Goal: Task Accomplishment & Management: Complete application form

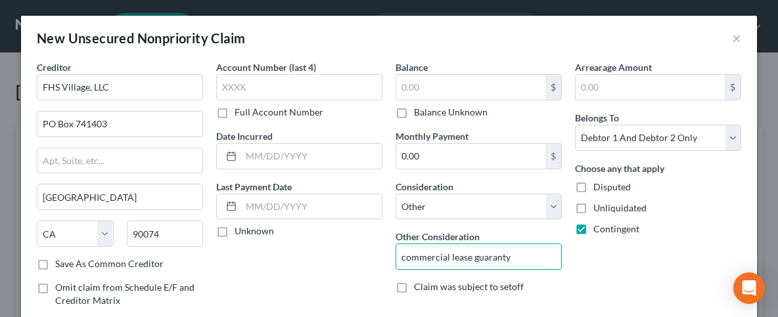
select select "4"
select select "14"
select select "2"
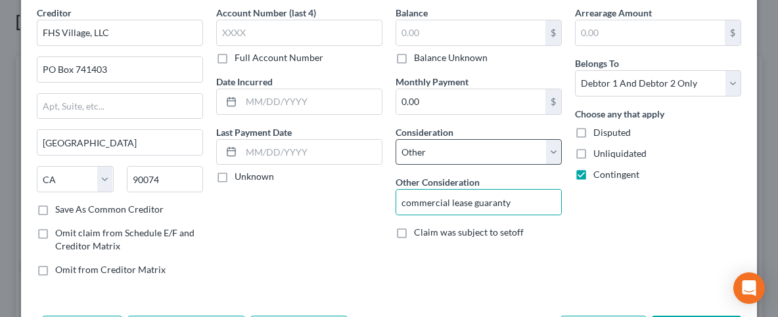
scroll to position [104, 0]
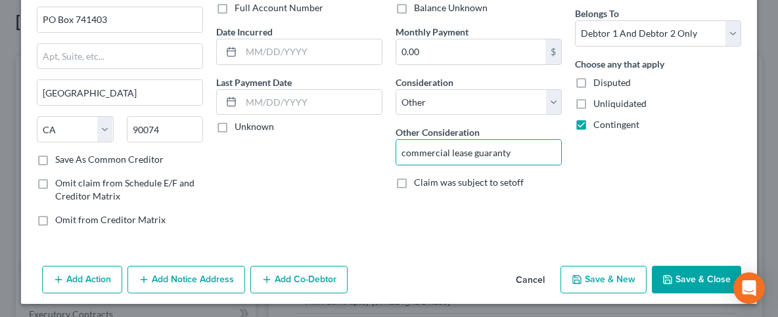
click at [693, 269] on button "Save & Close" at bounding box center [696, 280] width 89 height 28
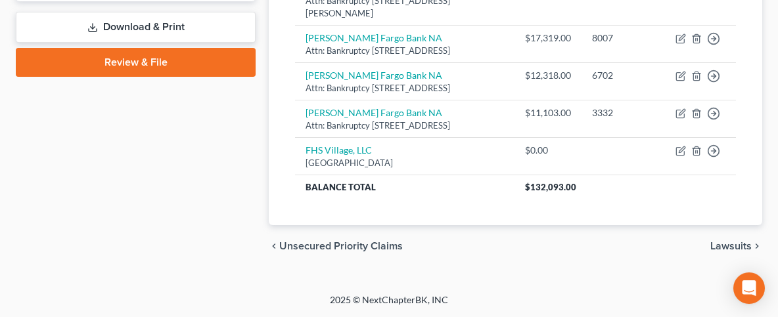
scroll to position [737, 0]
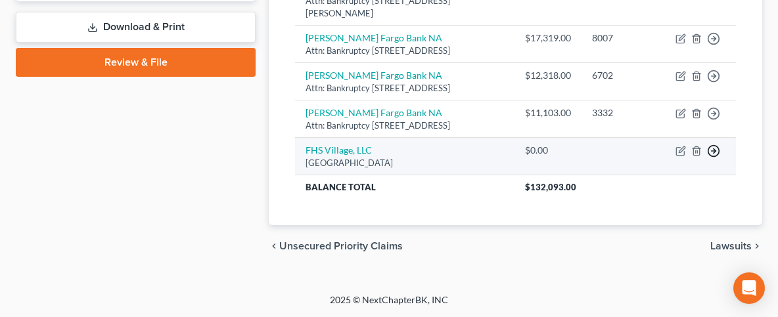
click at [718, 149] on circle "button" at bounding box center [713, 151] width 11 height 11
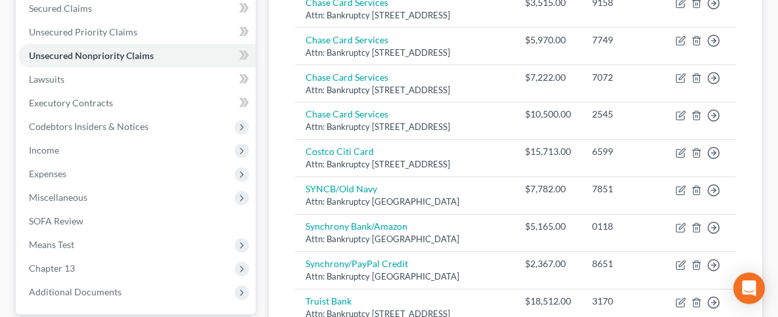
scroll to position [103, 0]
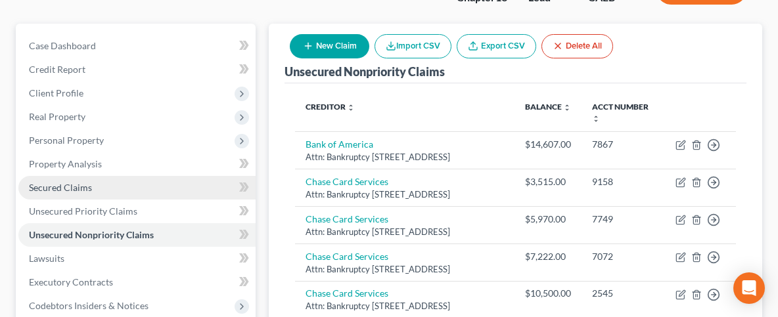
click at [83, 187] on span "Secured Claims" at bounding box center [60, 187] width 63 height 11
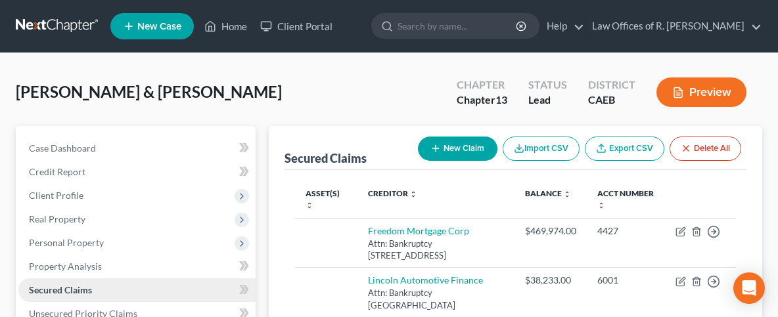
click at [78, 289] on span "Secured Claims" at bounding box center [60, 290] width 63 height 11
click at [469, 147] on button "New Claim" at bounding box center [458, 149] width 80 height 24
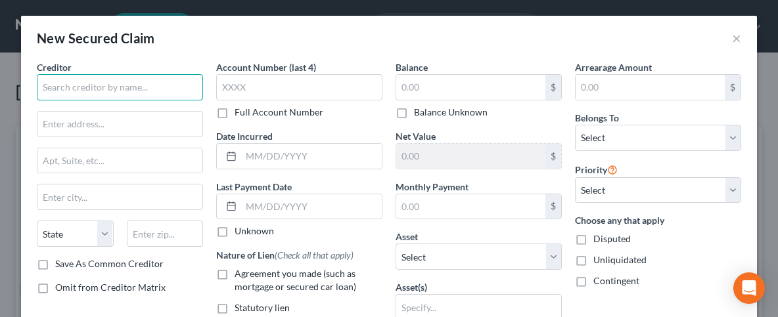
paste input "ODK Capital, LLC"
type input "ODK Capital, LLC"
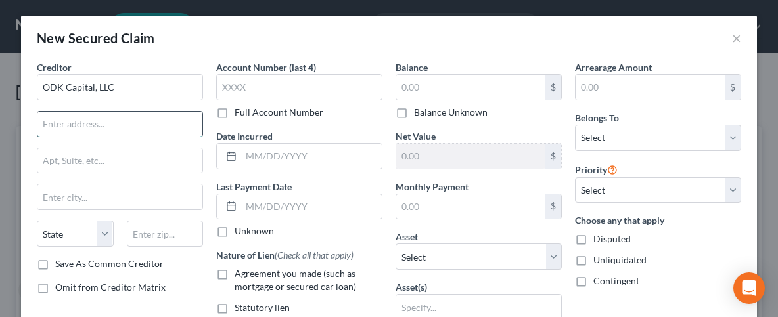
click at [173, 114] on input "text" at bounding box center [119, 124] width 165 height 25
paste input "[PERSON_NAME]"
type input "c/[PERSON_NAME]"
click at [66, 160] on input "text" at bounding box center [119, 161] width 165 height 25
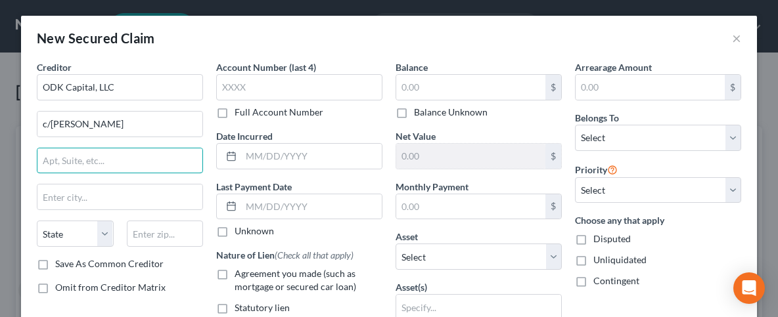
paste input "P.O. Box 4356"
type input "P.O. Box 4356"
click at [159, 229] on input "text" at bounding box center [165, 234] width 77 height 26
type input "77210"
click at [52, 160] on input "P.O. Box 4356" at bounding box center [119, 161] width 165 height 25
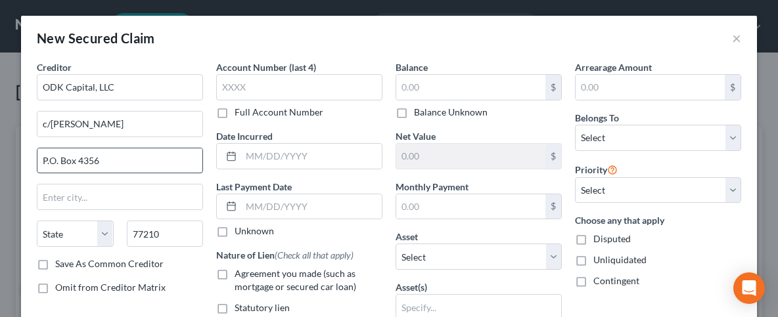
type input "[GEOGRAPHIC_DATA]"
select select "45"
click at [51, 159] on input "P.O. Box 4356" at bounding box center [119, 161] width 165 height 25
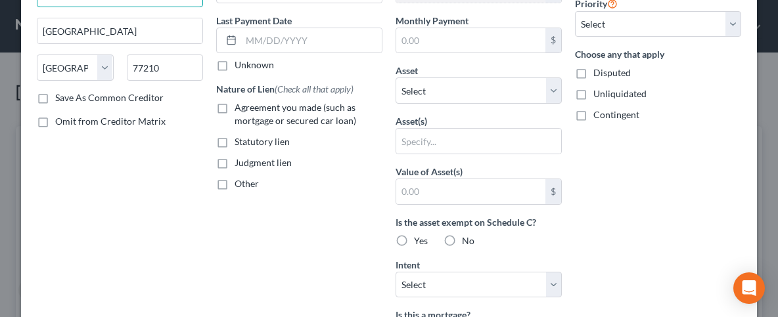
scroll to position [196, 0]
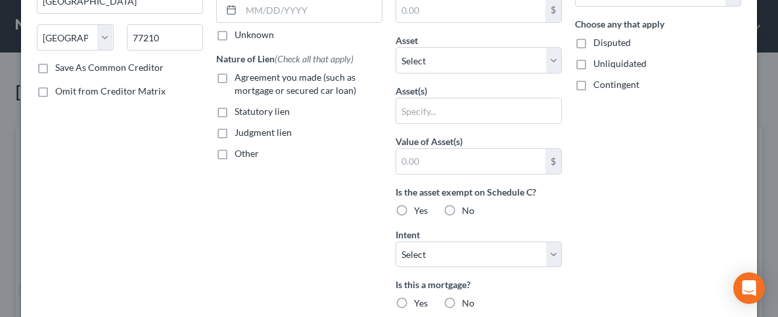
type input "PO Box 4356"
click at [462, 204] on label "No" at bounding box center [468, 210] width 12 height 13
click at [467, 204] on input "No" at bounding box center [471, 208] width 9 height 9
radio input "true"
click at [462, 204] on label "No" at bounding box center [468, 210] width 12 height 13
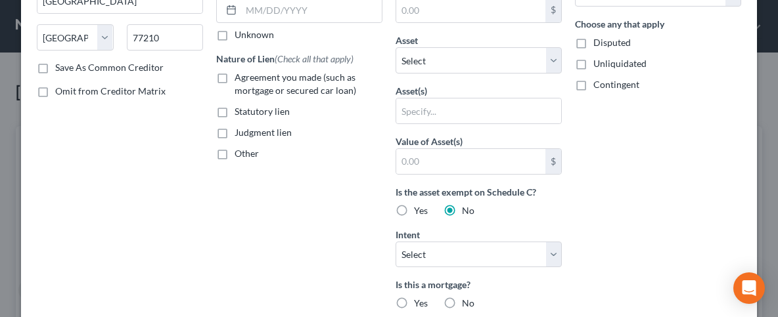
click at [467, 204] on input "No" at bounding box center [471, 208] width 9 height 9
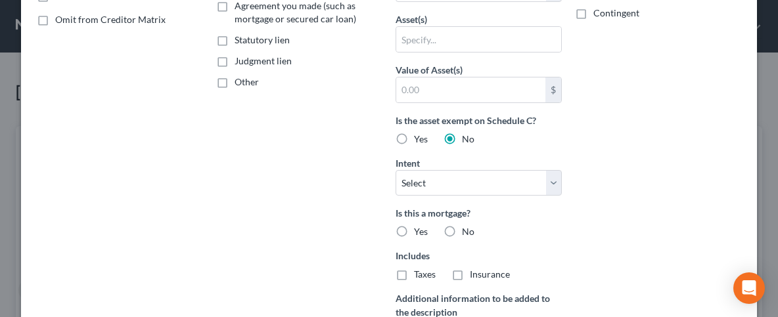
scroll to position [394, 0]
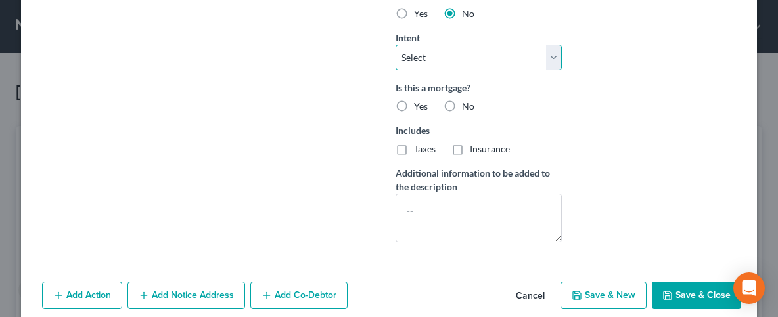
click at [396, 45] on select "Select Surrender Redeem Reaffirm Avoid Other" at bounding box center [479, 58] width 166 height 26
select select "4"
click option "Other" at bounding box center [0, 0] width 0 height 0
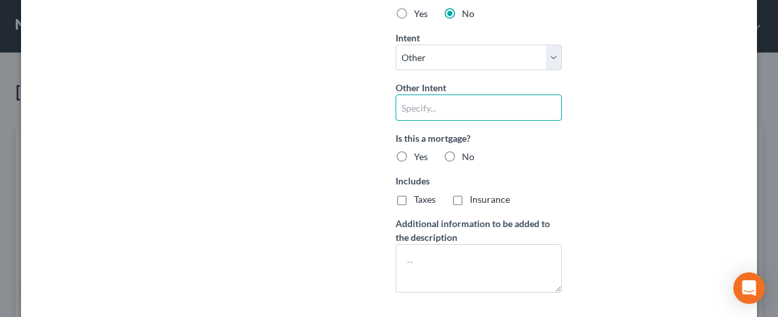
click at [441, 102] on input "text" at bounding box center [479, 108] width 166 height 26
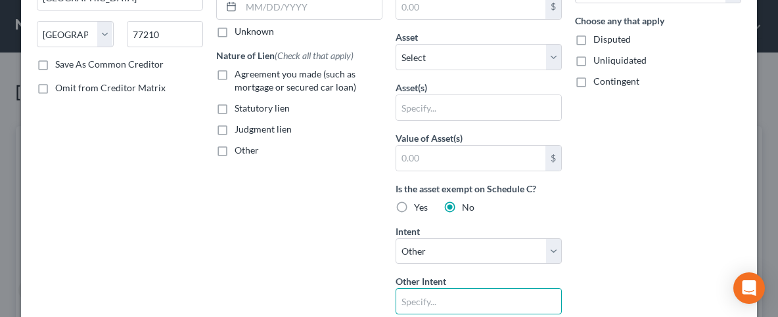
scroll to position [131, 0]
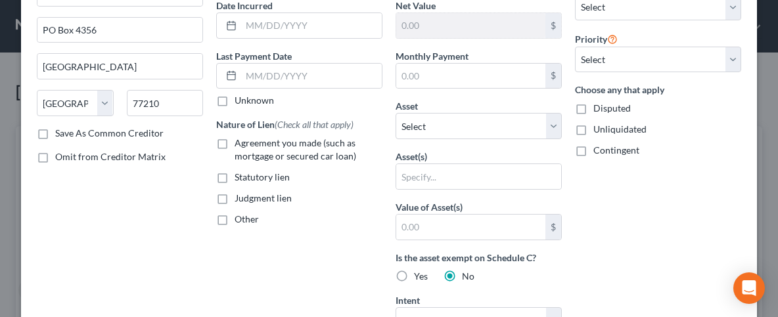
drag, startPoint x: 581, startPoint y: 149, endPoint x: 618, endPoint y: 159, distance: 38.3
click at [593, 148] on label "Contingent" at bounding box center [616, 150] width 46 height 13
click at [599, 148] on input "Contingent" at bounding box center [603, 148] width 9 height 9
checkbox input "true"
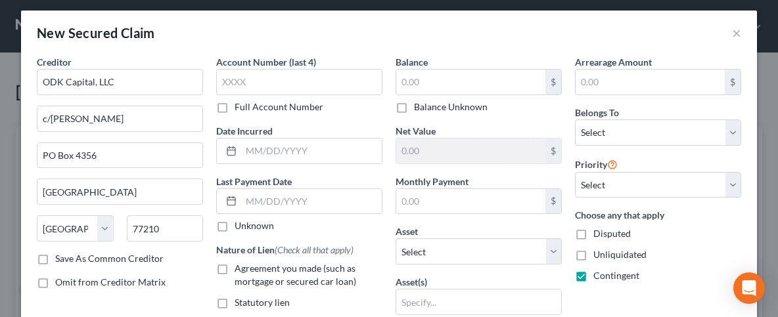
scroll to position [0, 0]
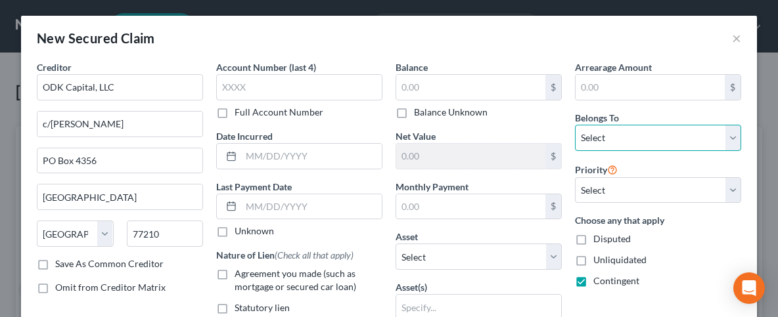
click at [575, 125] on select "Select Debtor 1 Only Debtor 2 Only Debtor 1 And Debtor 2 Only At Least One Of T…" at bounding box center [658, 138] width 166 height 26
select select "2"
click option "Debtor 1 And Debtor 2 Only" at bounding box center [0, 0] width 0 height 0
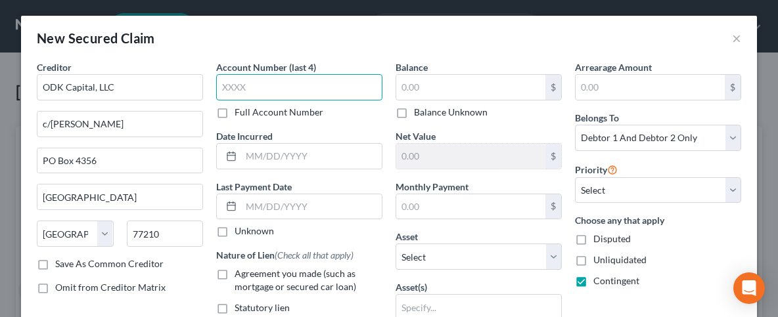
click at [227, 83] on input "text" at bounding box center [299, 87] width 166 height 26
paste input "0708"
type input "0708"
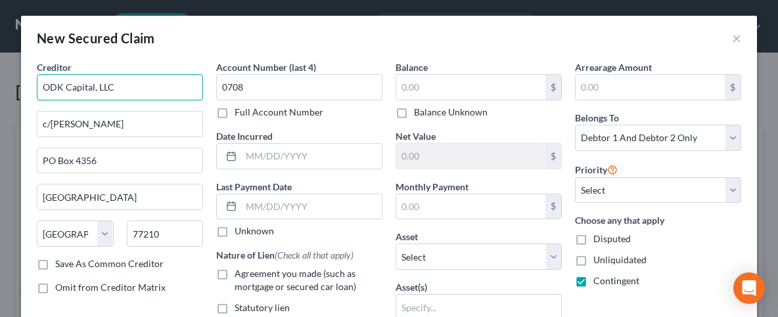
drag, startPoint x: 143, startPoint y: 82, endPoint x: 0, endPoint y: 103, distance: 144.1
click at [37, 101] on input "ODK Capital, LLC" at bounding box center [120, 87] width 166 height 26
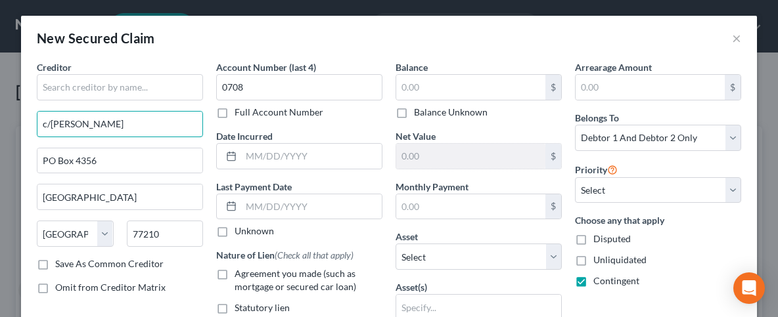
drag, startPoint x: 103, startPoint y: 124, endPoint x: 18, endPoint y: 131, distance: 84.4
click at [37, 126] on input "c/[PERSON_NAME]" at bounding box center [119, 124] width 165 height 25
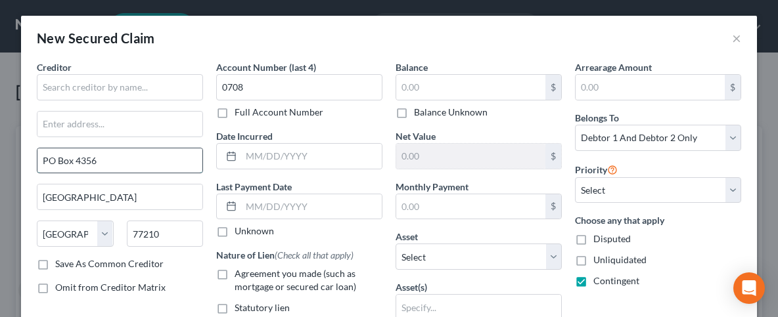
drag, startPoint x: 121, startPoint y: 165, endPoint x: 42, endPoint y: 158, distance: 79.2
click at [42, 158] on input "PO Box 4356" at bounding box center [119, 161] width 165 height 25
drag, startPoint x: 102, startPoint y: 193, endPoint x: 80, endPoint y: 188, distance: 22.3
click at [80, 188] on input "[GEOGRAPHIC_DATA]" at bounding box center [119, 197] width 165 height 25
drag, startPoint x: 84, startPoint y: 196, endPoint x: 37, endPoint y: 187, distance: 48.2
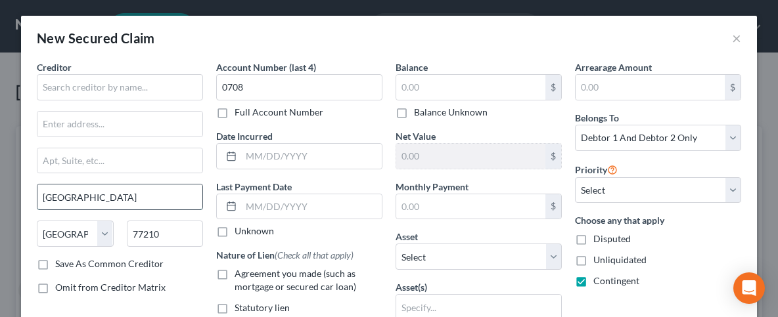
click at [37, 187] on input "[GEOGRAPHIC_DATA]" at bounding box center [119, 197] width 165 height 25
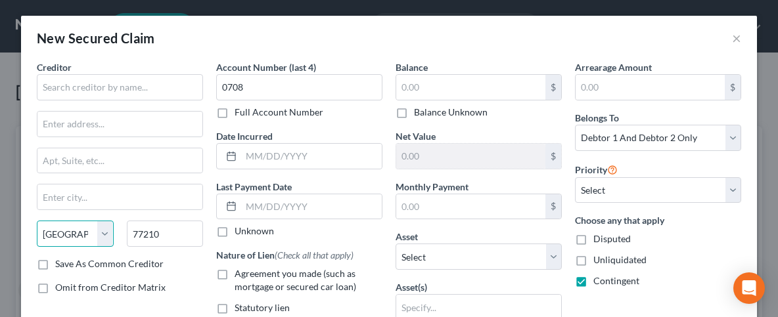
click at [37, 221] on select "State [US_STATE] AK AR AZ CA CO CT DE DC [GEOGRAPHIC_DATA] [GEOGRAPHIC_DATA] GU…" at bounding box center [75, 234] width 77 height 26
click at [44, 227] on select "State [US_STATE] AK AR AZ CA CO CT DE DC [GEOGRAPHIC_DATA] [GEOGRAPHIC_DATA] GU…" at bounding box center [75, 234] width 77 height 26
click at [37, 221] on select "State [US_STATE] AK AR AZ CA CO CT DE DC [GEOGRAPHIC_DATA] [GEOGRAPHIC_DATA] GU…" at bounding box center [75, 234] width 77 height 26
click at [65, 232] on select "State [US_STATE] AK AR AZ CA CO CT DE DC [GEOGRAPHIC_DATA] [GEOGRAPHIC_DATA] GU…" at bounding box center [75, 234] width 77 height 26
drag, startPoint x: 157, startPoint y: 232, endPoint x: 66, endPoint y: 227, distance: 90.8
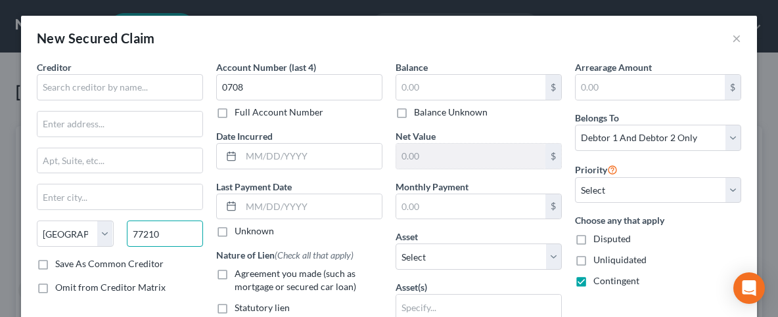
click at [127, 227] on input "77210" at bounding box center [165, 234] width 77 height 26
click at [37, 221] on select "State [US_STATE] AK AR AZ CA CO CT DE DC [GEOGRAPHIC_DATA] [GEOGRAPHIC_DATA] GU…" at bounding box center [75, 234] width 77 height 26
click at [64, 231] on select "State [US_STATE] AK AR AZ CA CO CT DE DC [GEOGRAPHIC_DATA] [GEOGRAPHIC_DATA] GU…" at bounding box center [75, 234] width 77 height 26
click at [37, 221] on select "State [US_STATE] AK AR AZ CA CO CT DE DC [GEOGRAPHIC_DATA] [GEOGRAPHIC_DATA] GU…" at bounding box center [75, 234] width 77 height 26
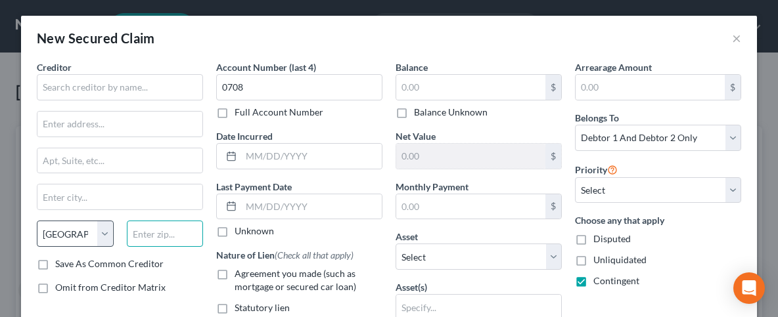
click at [162, 227] on input "text" at bounding box center [165, 234] width 77 height 26
click at [37, 221] on select "State [US_STATE] AK AR AZ CA CO CT DE DC [GEOGRAPHIC_DATA] [GEOGRAPHIC_DATA] GU…" at bounding box center [75, 234] width 77 height 26
click at [106, 233] on select "State [US_STATE] AK AR AZ CA CO CT DE DC [GEOGRAPHIC_DATA] [GEOGRAPHIC_DATA] GU…" at bounding box center [75, 234] width 77 height 26
click at [451, 34] on div "New Secured Claim ×" at bounding box center [389, 38] width 736 height 45
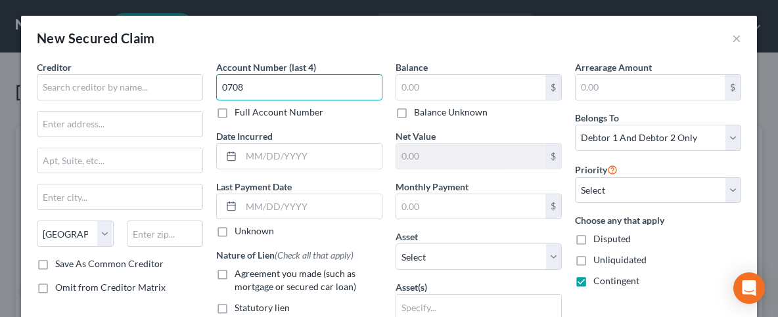
drag, startPoint x: 269, startPoint y: 94, endPoint x: 240, endPoint y: 89, distance: 28.7
click at [244, 95] on input "0708" at bounding box center [299, 87] width 166 height 26
click at [734, 37] on button "×" at bounding box center [736, 38] width 9 height 16
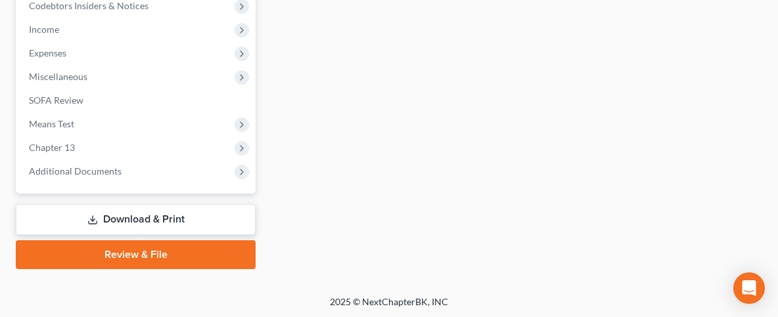
scroll to position [121, 0]
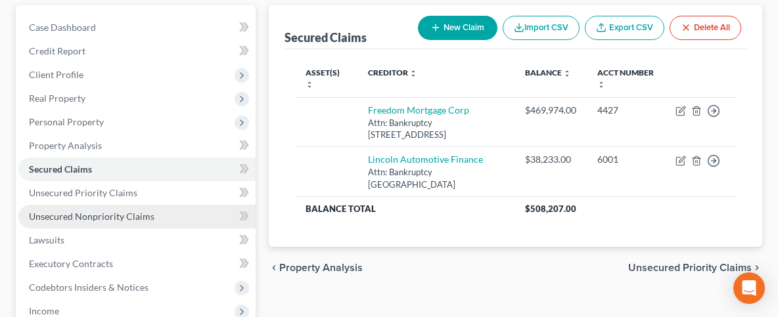
click at [109, 216] on span "Unsecured Nonpriority Claims" at bounding box center [92, 216] width 126 height 11
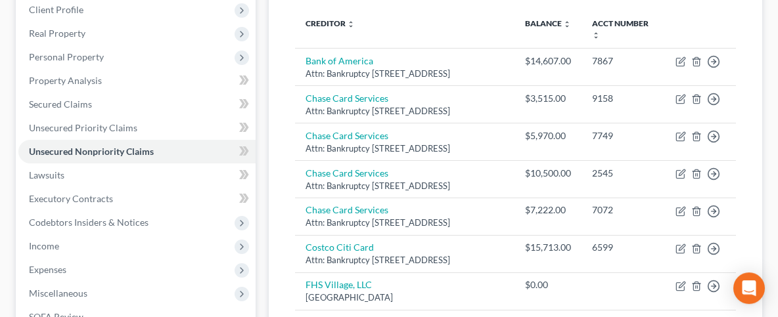
scroll to position [141, 0]
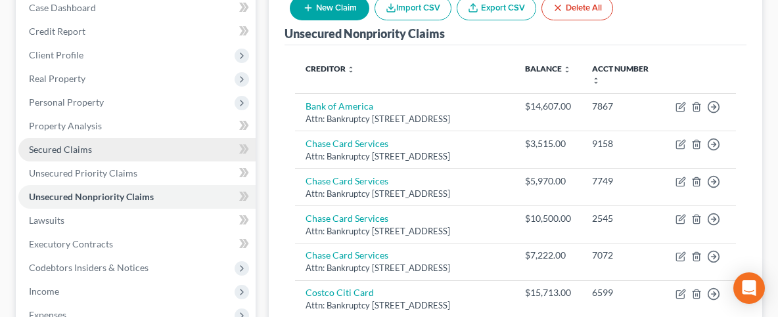
click at [78, 150] on span "Secured Claims" at bounding box center [60, 149] width 63 height 11
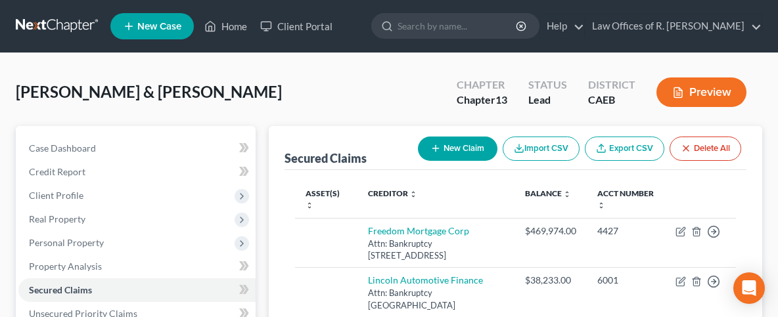
click at [442, 149] on button "New Claim" at bounding box center [458, 149] width 80 height 24
select select "0"
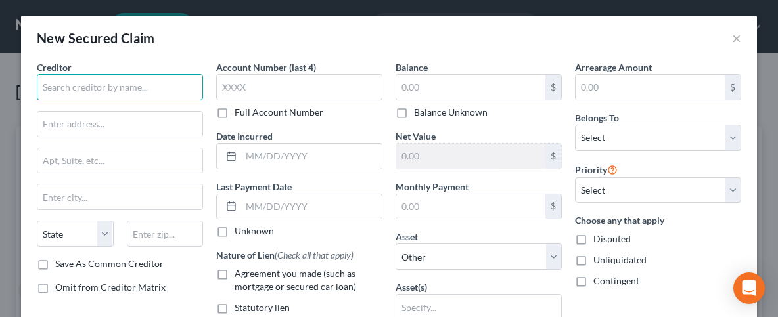
click at [183, 91] on input "text" at bounding box center [120, 87] width 166 height 26
type input "US Small Business Adminisatration"
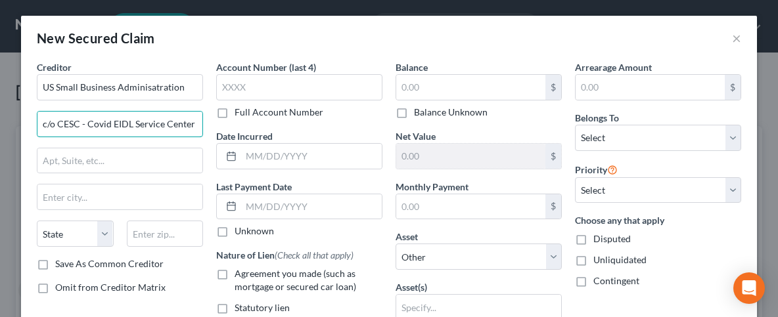
type input "c/o CESC - Covid EIDL Service Center"
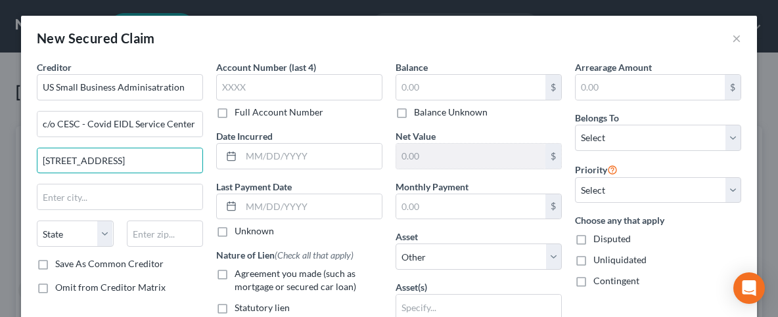
type input "[STREET_ADDRESS]"
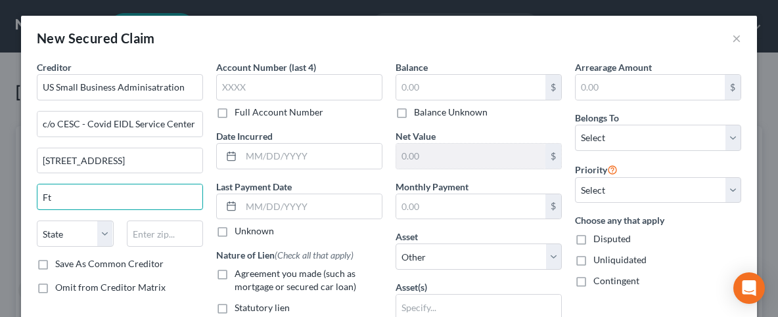
type input "F"
click at [206, 231] on div at bounding box center [165, 234] width 90 height 26
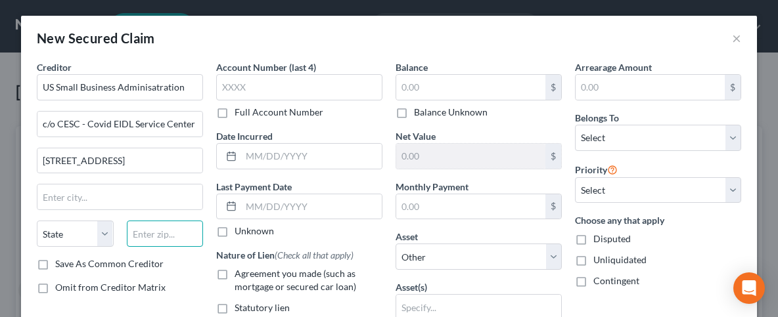
click at [194, 225] on input "text" at bounding box center [165, 234] width 77 height 26
type input "76155"
click at [409, 55] on div "New Secured Claim ×" at bounding box center [389, 38] width 736 height 45
type input "[GEOGRAPHIC_DATA]"
select select "45"
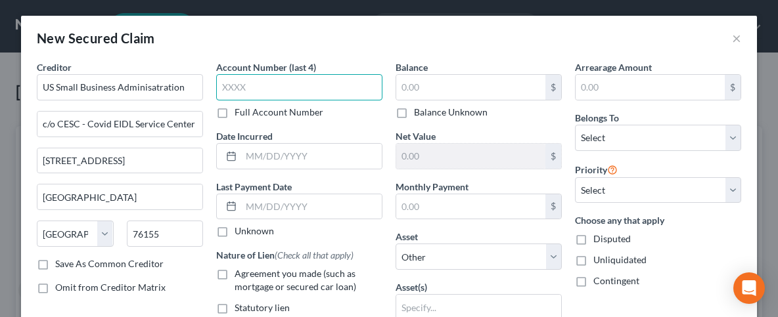
click at [325, 97] on input "text" at bounding box center [299, 87] width 166 height 26
type input "8204"
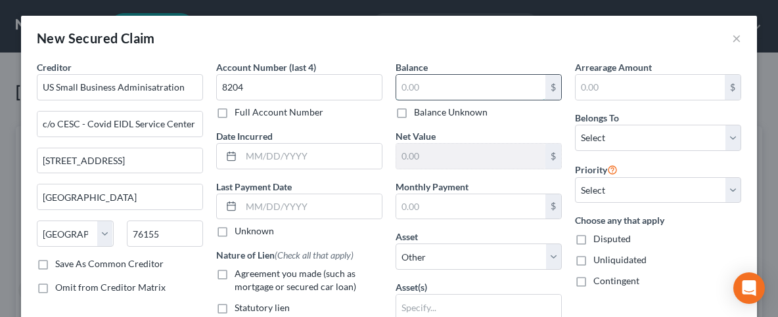
click at [475, 88] on input "text" at bounding box center [470, 87] width 149 height 25
type input "199,200"
click at [523, 37] on div "New Secured Claim ×" at bounding box center [389, 38] width 736 height 45
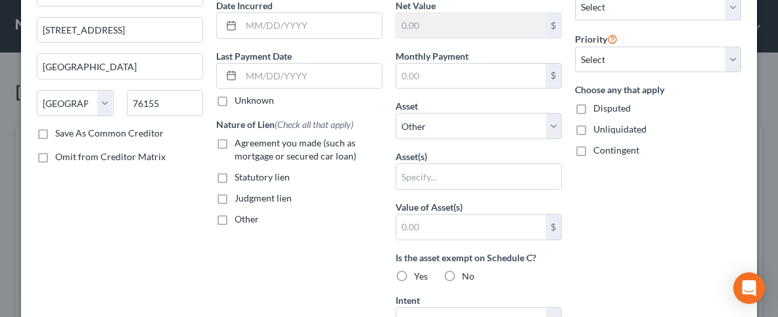
click at [593, 150] on label "Contingent" at bounding box center [616, 150] width 46 height 13
click at [599, 150] on input "Contingent" at bounding box center [603, 148] width 9 height 9
checkbox input "true"
click at [235, 216] on label "Other" at bounding box center [247, 219] width 24 height 13
click at [240, 216] on input "Other" at bounding box center [244, 217] width 9 height 9
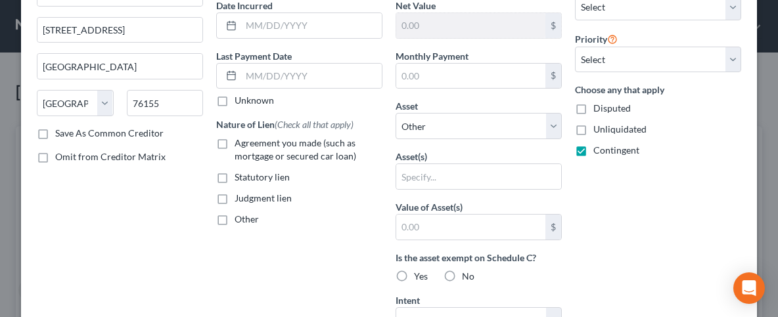
checkbox input "true"
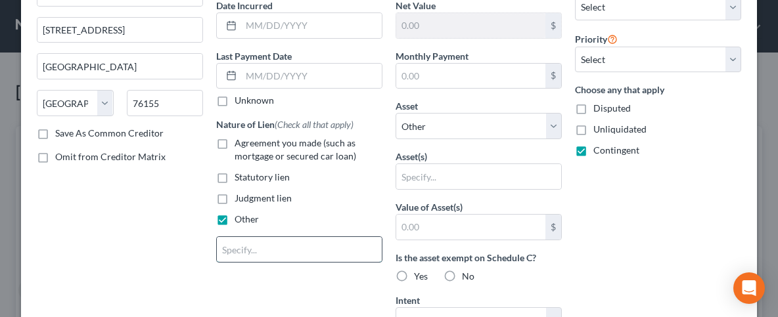
click at [254, 256] on input "text" at bounding box center [299, 249] width 165 height 25
click at [235, 141] on label "Agreement you made (such as mortgage or secured car loan)" at bounding box center [309, 150] width 148 height 26
click at [240, 141] on input "Agreement you made (such as mortgage or secured car loan)" at bounding box center [244, 141] width 9 height 9
checkbox input "true"
click at [235, 215] on label "Other" at bounding box center [247, 219] width 24 height 13
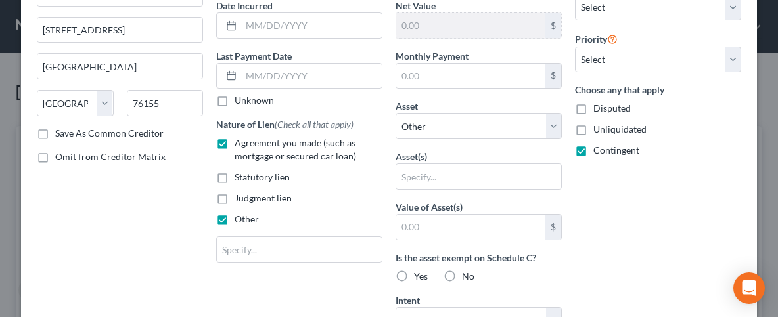
click at [240, 215] on input "Other" at bounding box center [244, 217] width 9 height 9
click at [235, 217] on label "Other" at bounding box center [247, 219] width 24 height 13
click at [240, 217] on input "Other" at bounding box center [244, 217] width 9 height 9
checkbox input "true"
click at [237, 293] on div "Account Number (last 4) 8204 Full Account Number Date Incurred Last Payment Dat…" at bounding box center [299, 223] width 179 height 586
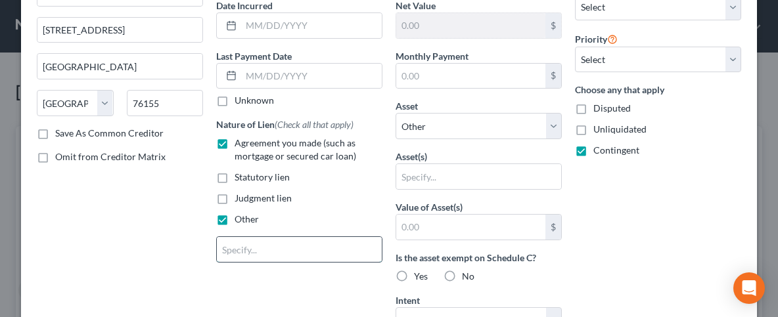
click at [235, 249] on input "text" at bounding box center [299, 249] width 165 height 25
type input "G"
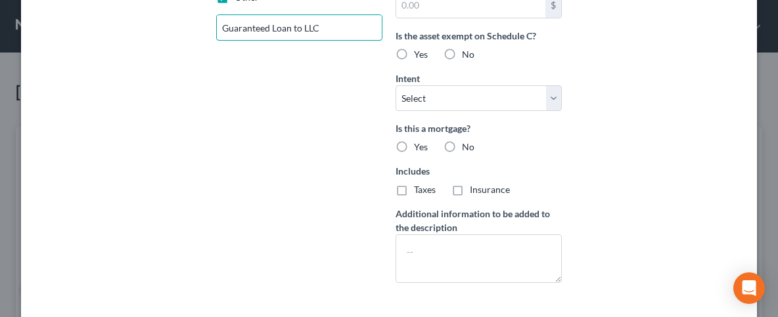
scroll to position [328, 0]
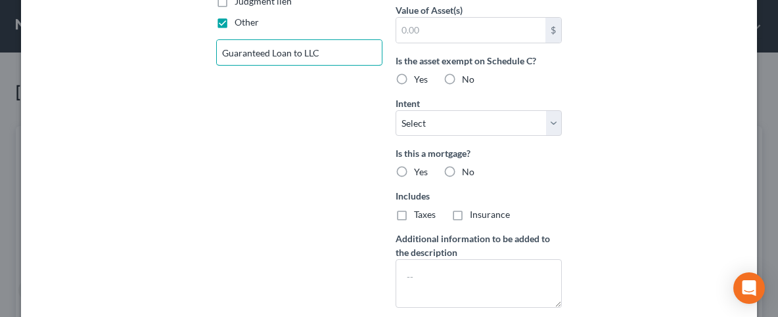
type input "Guaranteed Loan to LLC"
click at [462, 77] on label "No" at bounding box center [468, 79] width 12 height 13
click at [467, 77] on input "No" at bounding box center [471, 77] width 9 height 9
radio input "true"
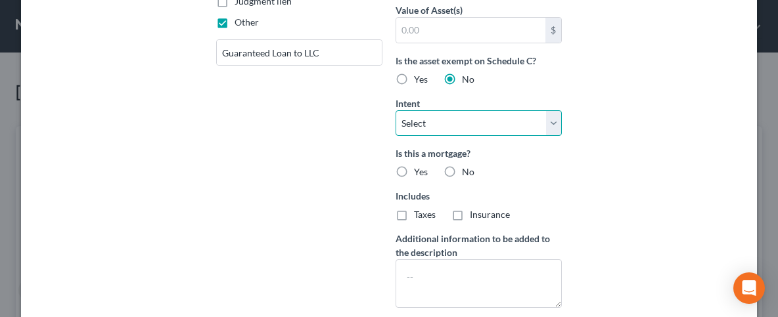
click at [396, 110] on select "Select Surrender Redeem Reaffirm Avoid Other" at bounding box center [479, 123] width 166 height 26
select select "4"
click option "Other" at bounding box center [0, 0] width 0 height 0
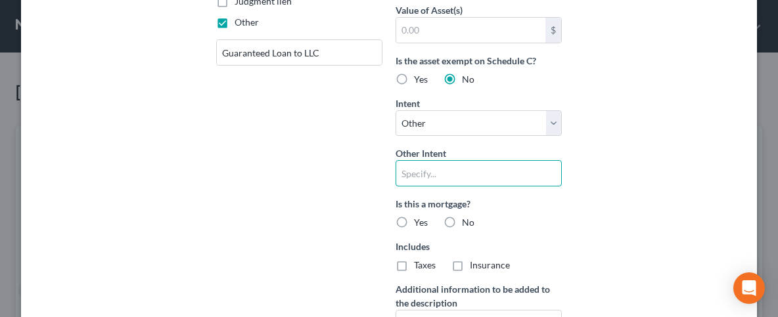
click at [464, 169] on input "text" at bounding box center [479, 173] width 166 height 26
type input "LLC will continue payments"
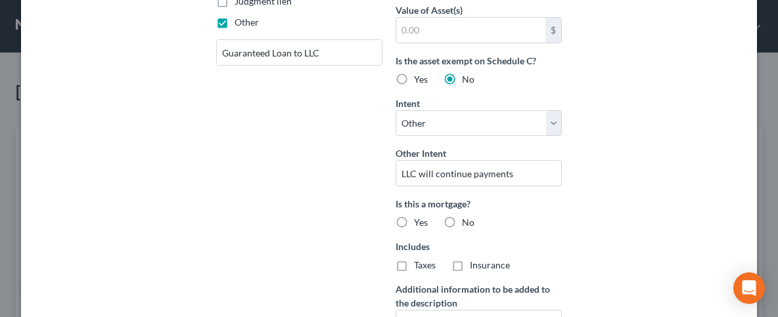
click at [462, 216] on label "No" at bounding box center [468, 222] width 12 height 13
click at [467, 216] on input "No" at bounding box center [471, 220] width 9 height 9
radio input "true"
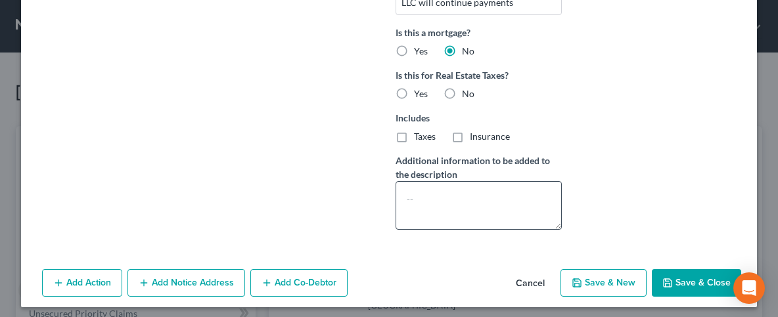
scroll to position [501, 0]
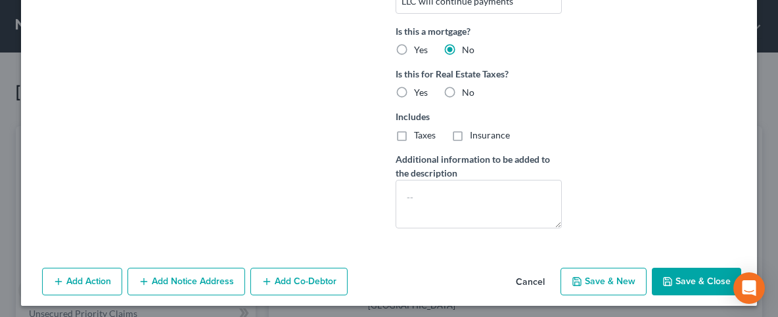
click at [462, 88] on label "No" at bounding box center [468, 92] width 12 height 13
click at [467, 88] on input "No" at bounding box center [471, 90] width 9 height 9
radio input "true"
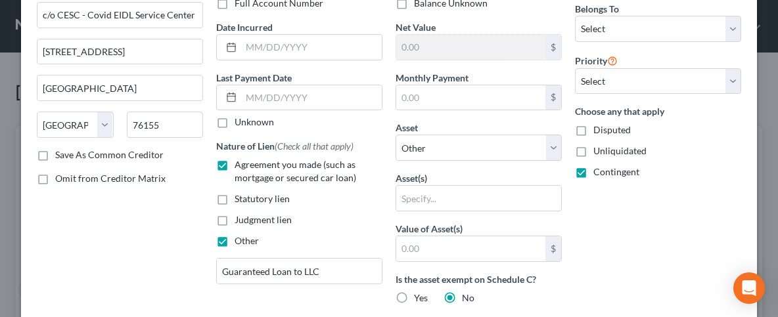
scroll to position [196, 0]
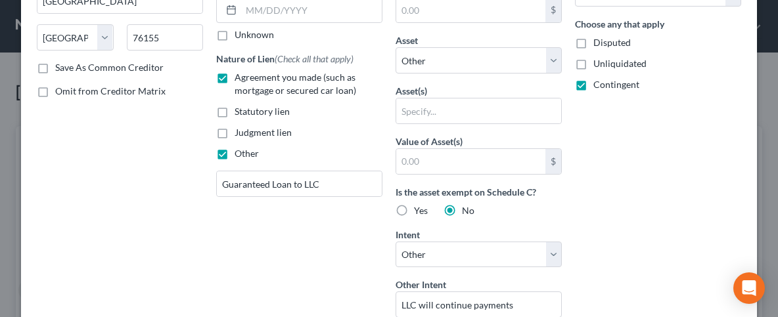
click at [235, 152] on label "Other" at bounding box center [247, 153] width 24 height 13
click at [240, 152] on input "Other" at bounding box center [244, 151] width 9 height 9
checkbox input "false"
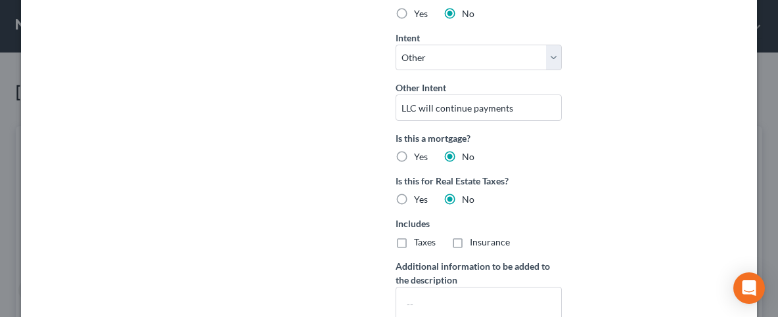
scroll to position [501, 0]
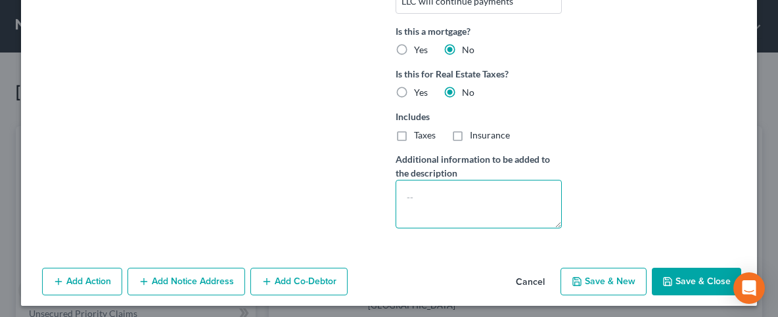
click at [414, 184] on textarea at bounding box center [479, 204] width 166 height 49
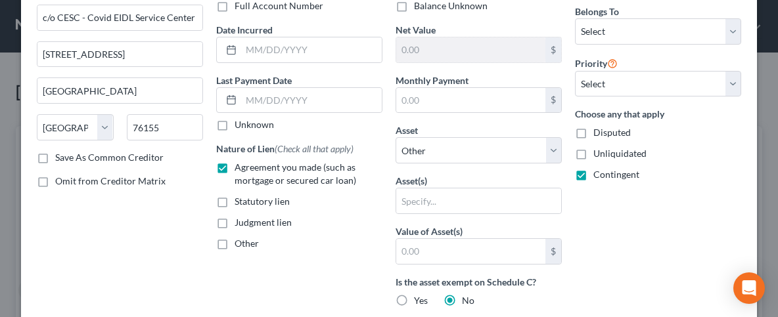
scroll to position [0, 0]
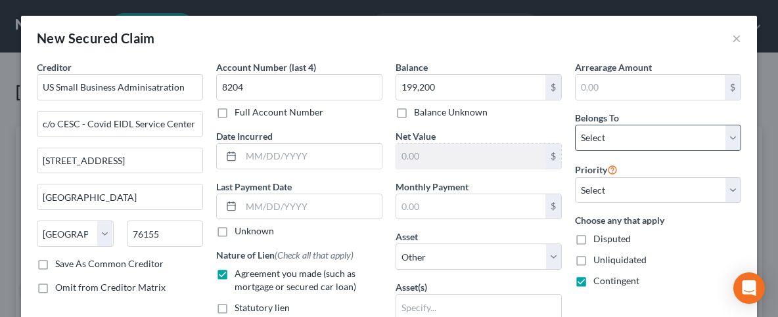
type textarea "Loan to LLC guaranteed by debtors"
click at [575, 125] on select "Select Debtor 1 Only Debtor 2 Only Debtor 1 And Debtor 2 Only At Least One Of T…" at bounding box center [658, 138] width 166 height 26
select select "2"
click option "Debtor 1 And Debtor 2 Only" at bounding box center [0, 0] width 0 height 0
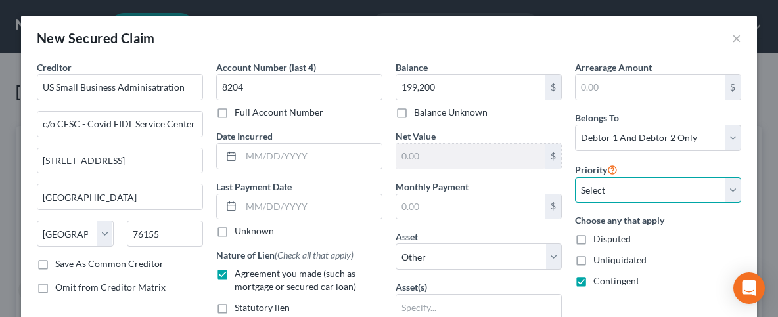
click at [575, 177] on select "Select 1st 2nd 3rd 4th 5th 6th 7th 8th 9th 10th 11th 12th 13th 14th 15th 16th 1…" at bounding box center [658, 190] width 166 height 26
click at [441, 20] on div "New Secured Claim ×" at bounding box center [389, 38] width 736 height 45
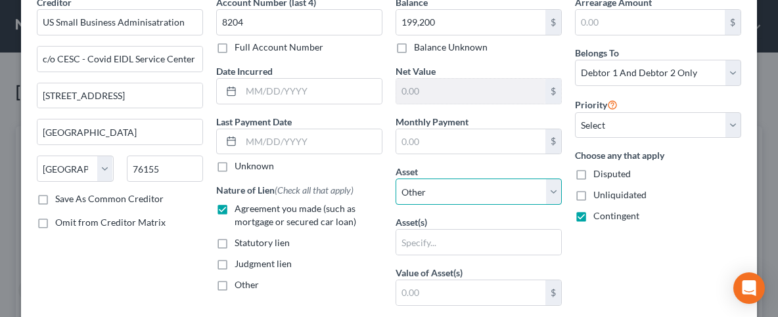
click at [396, 179] on select "Select Other Multiple Assets 2013 Chevrolet [PERSON_NAME] - $2500.0 4043 Metapo…" at bounding box center [479, 192] width 166 height 26
click at [553, 187] on select "Select Other Multiple Assets 2013 Chevrolet [PERSON_NAME] - $2500.0 4043 Metapo…" at bounding box center [479, 192] width 166 height 26
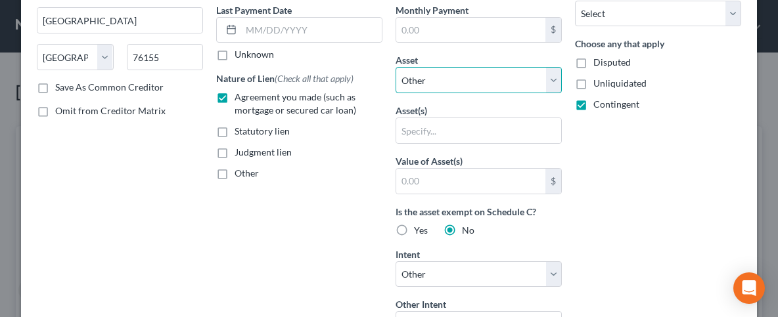
scroll to position [196, 0]
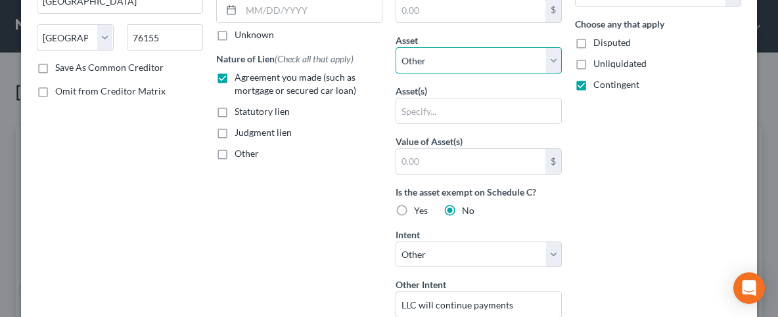
click at [396, 47] on select "Select Other Multiple Assets 2013 Chevrolet [PERSON_NAME] - $2500.0 4043 Metapo…" at bounding box center [479, 60] width 166 height 26
click option "Sweaty [PERSON_NAME], LLC - $0.0" at bounding box center [0, 0] width 0 height 0
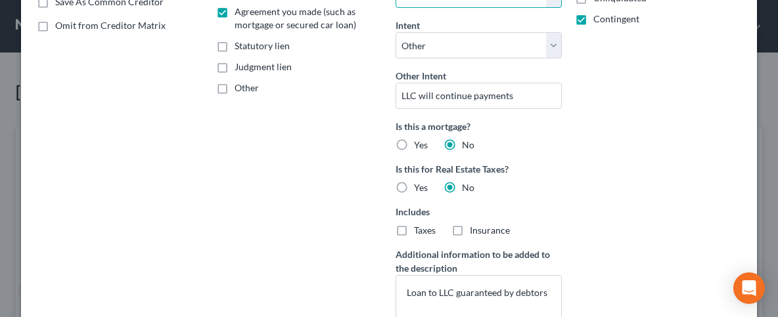
scroll to position [65, 0]
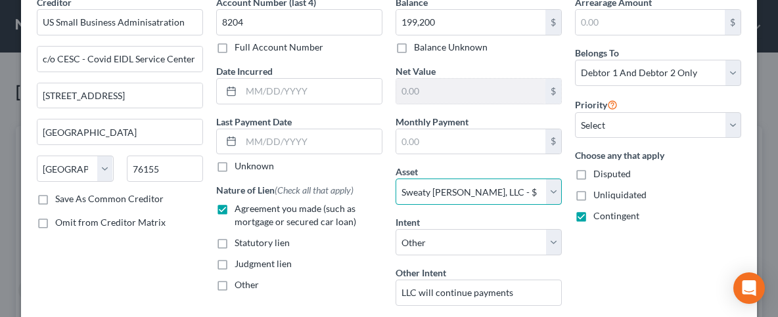
click at [396, 179] on select "Select Other Multiple Assets 2013 Chevrolet [PERSON_NAME] - $2500.0 4043 Metapo…" at bounding box center [479, 192] width 166 height 26
select select "0"
click option "Other" at bounding box center [0, 0] width 0 height 0
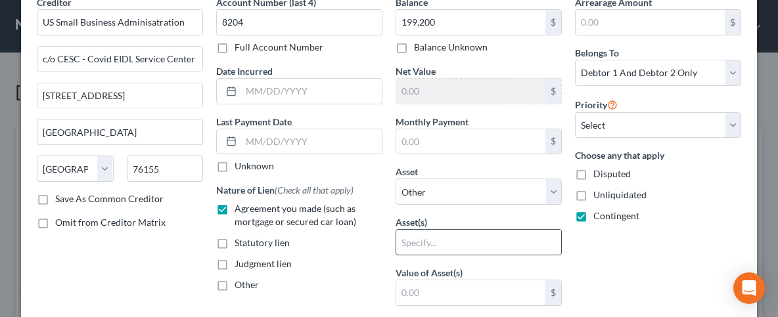
click at [419, 240] on input "text" at bounding box center [478, 242] width 165 height 25
type input "Assets of Sweaty [PERSON_NAME], LLC"
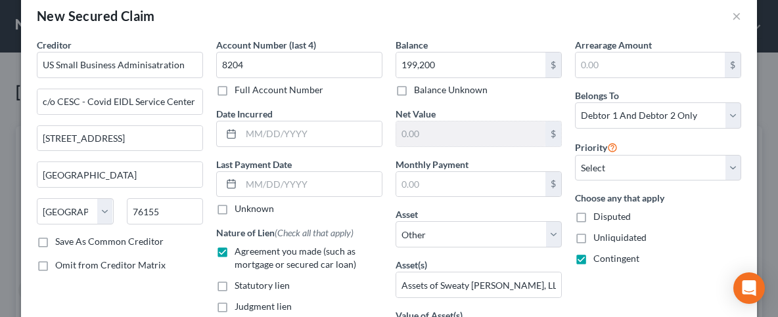
scroll to position [0, 0]
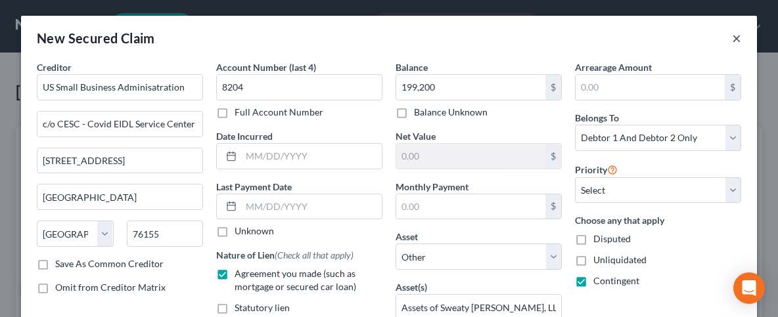
click at [737, 37] on button "×" at bounding box center [736, 38] width 9 height 16
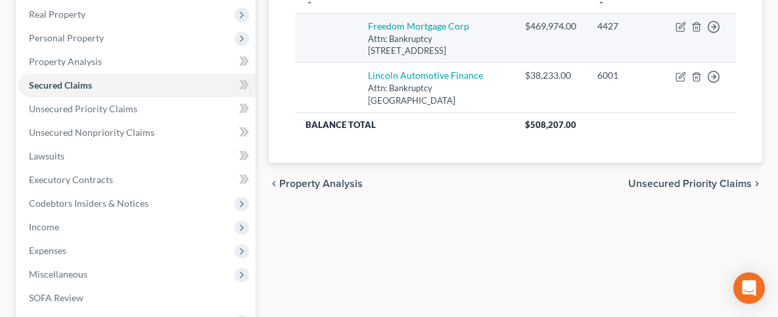
scroll to position [211, 0]
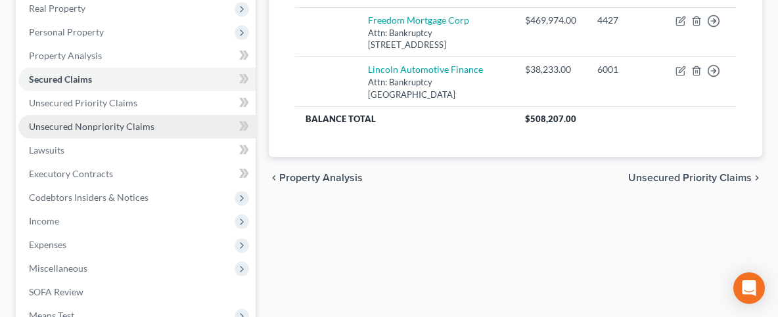
click at [85, 126] on span "Unsecured Nonpriority Claims" at bounding box center [92, 126] width 126 height 11
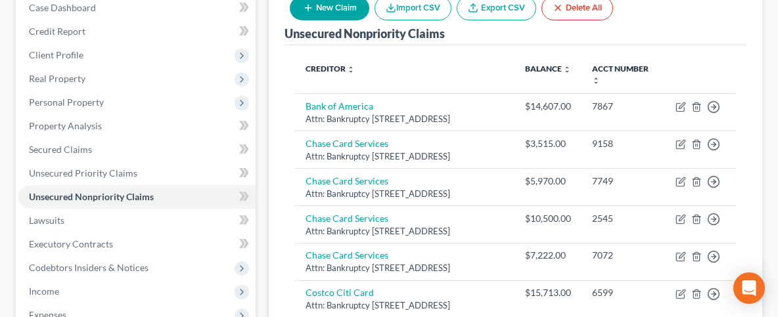
scroll to position [70, 0]
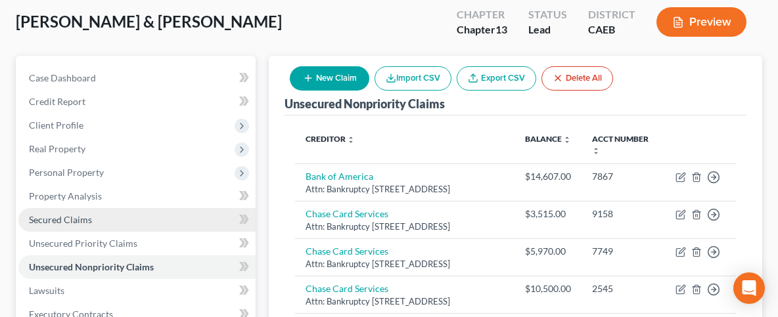
click at [49, 213] on link "Secured Claims" at bounding box center [136, 220] width 237 height 24
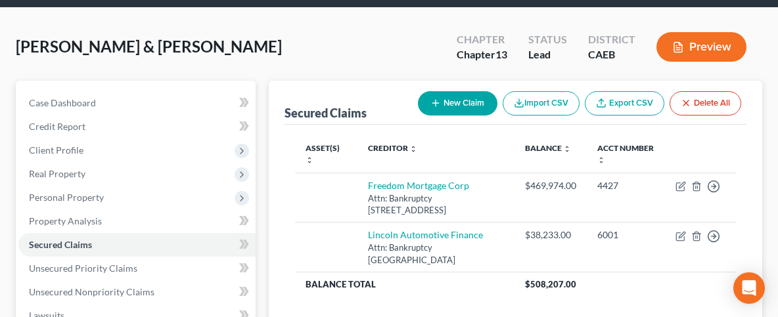
scroll to position [70, 0]
